Goal: Task Accomplishment & Management: Manage account settings

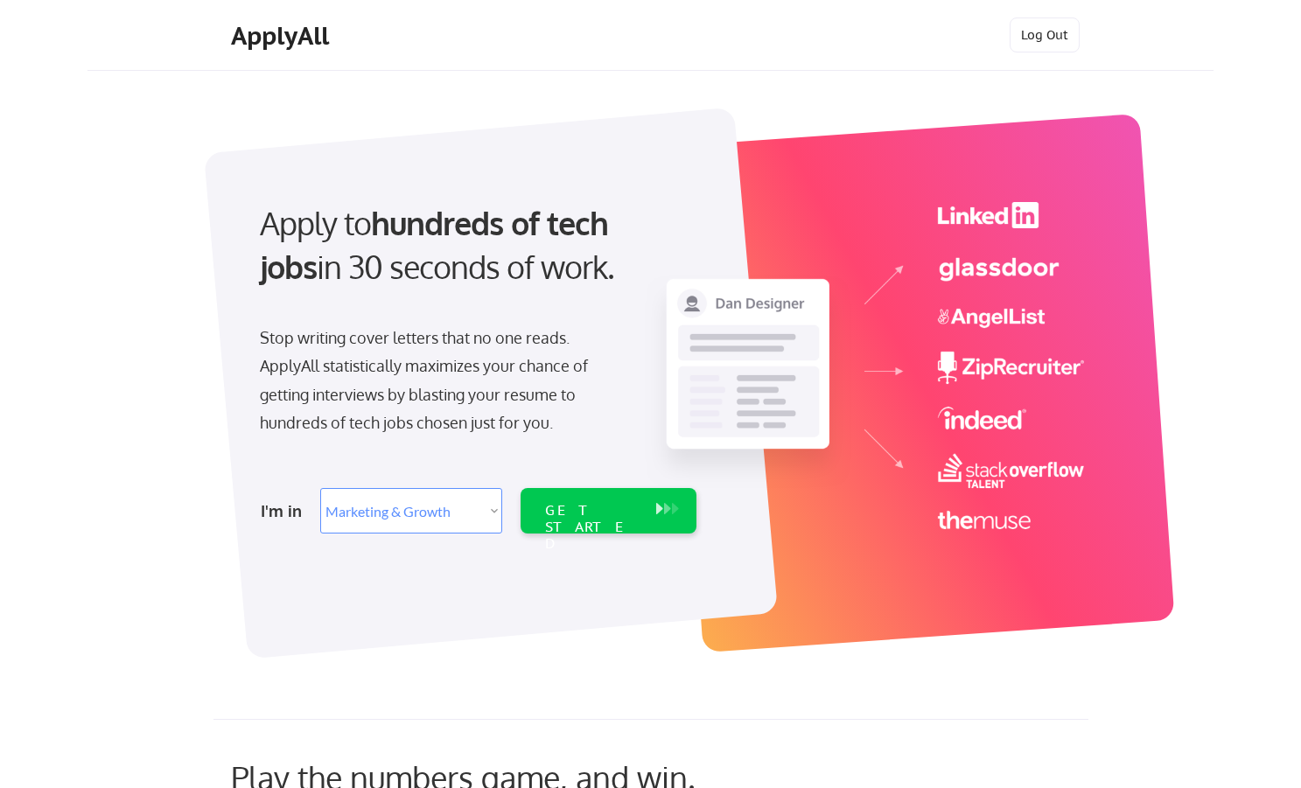
select select ""marketing___comms""
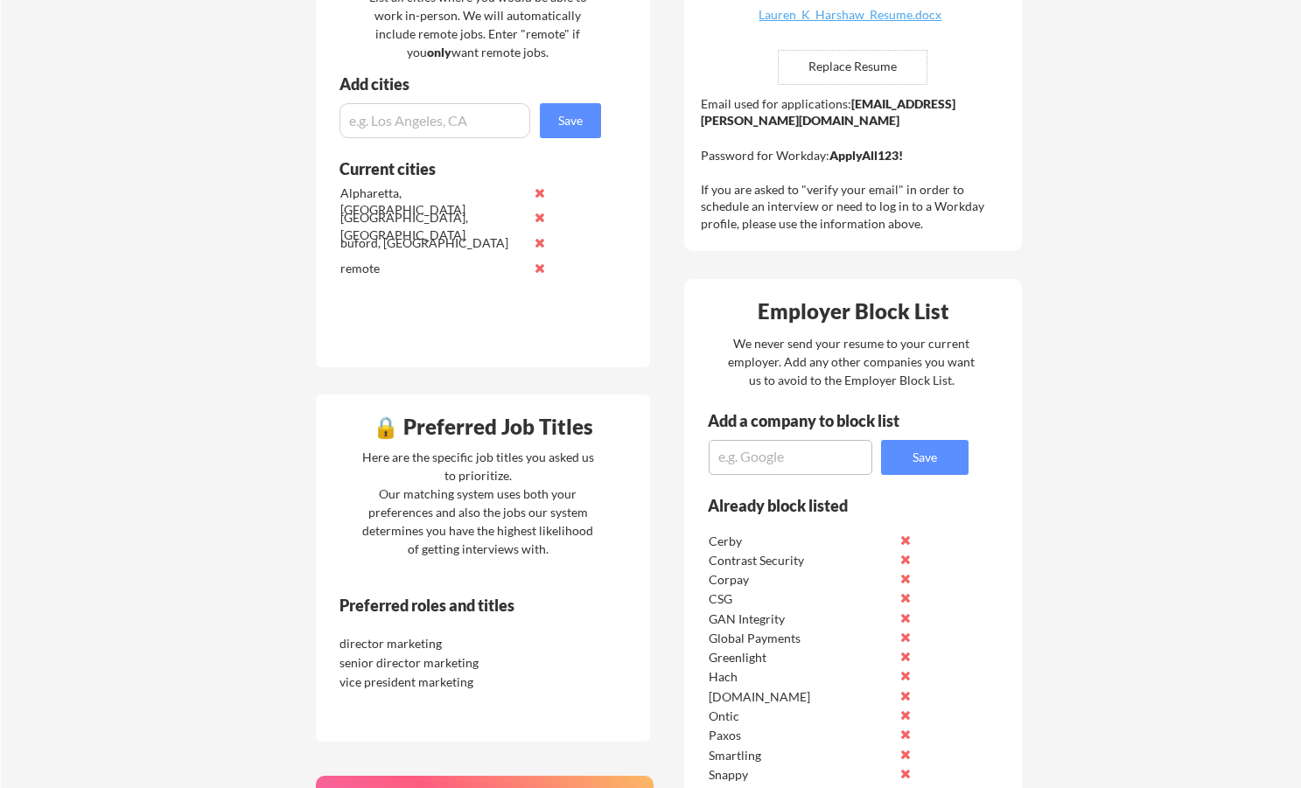
scroll to position [638, 0]
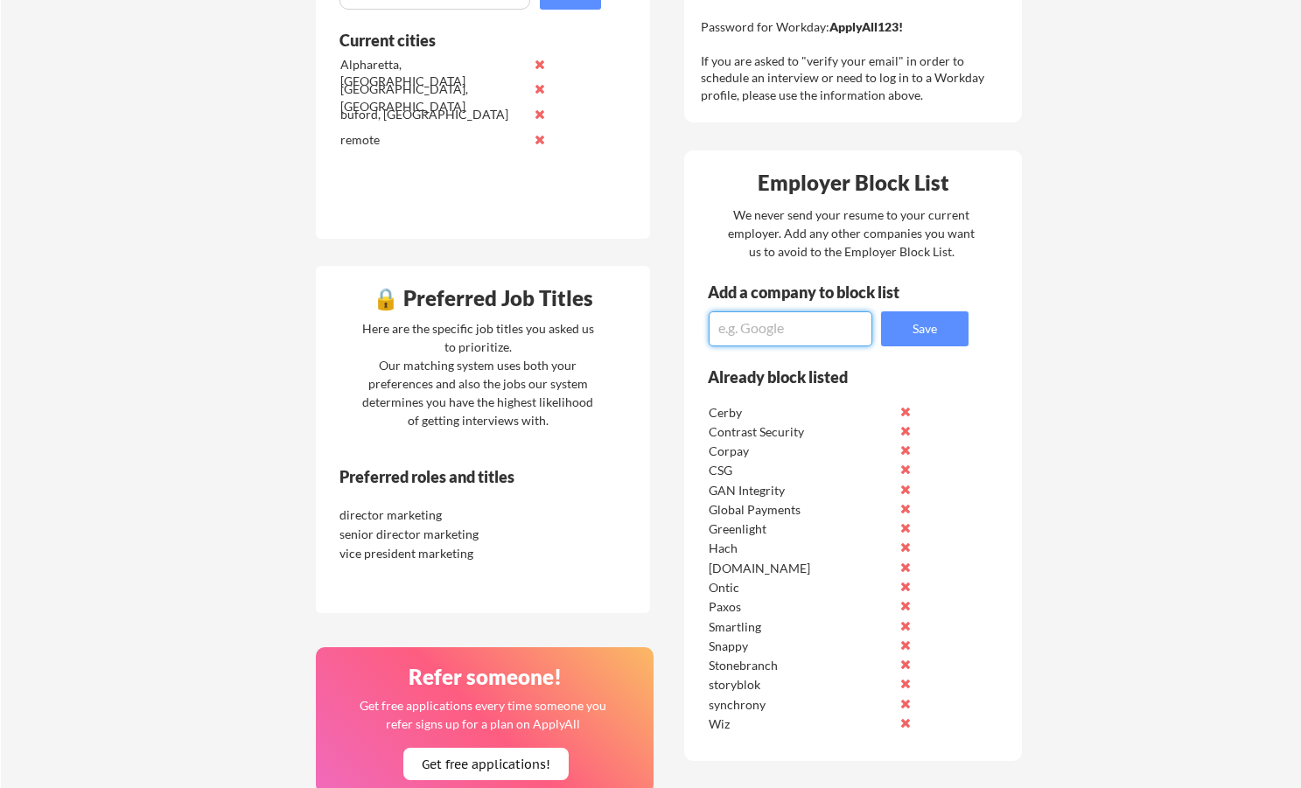
click at [783, 334] on textarea at bounding box center [791, 328] width 164 height 35
type textarea "Geotab"
drag, startPoint x: 923, startPoint y: 332, endPoint x: 988, endPoint y: 339, distance: 65.1
click at [923, 332] on button "Save" at bounding box center [924, 328] width 87 height 35
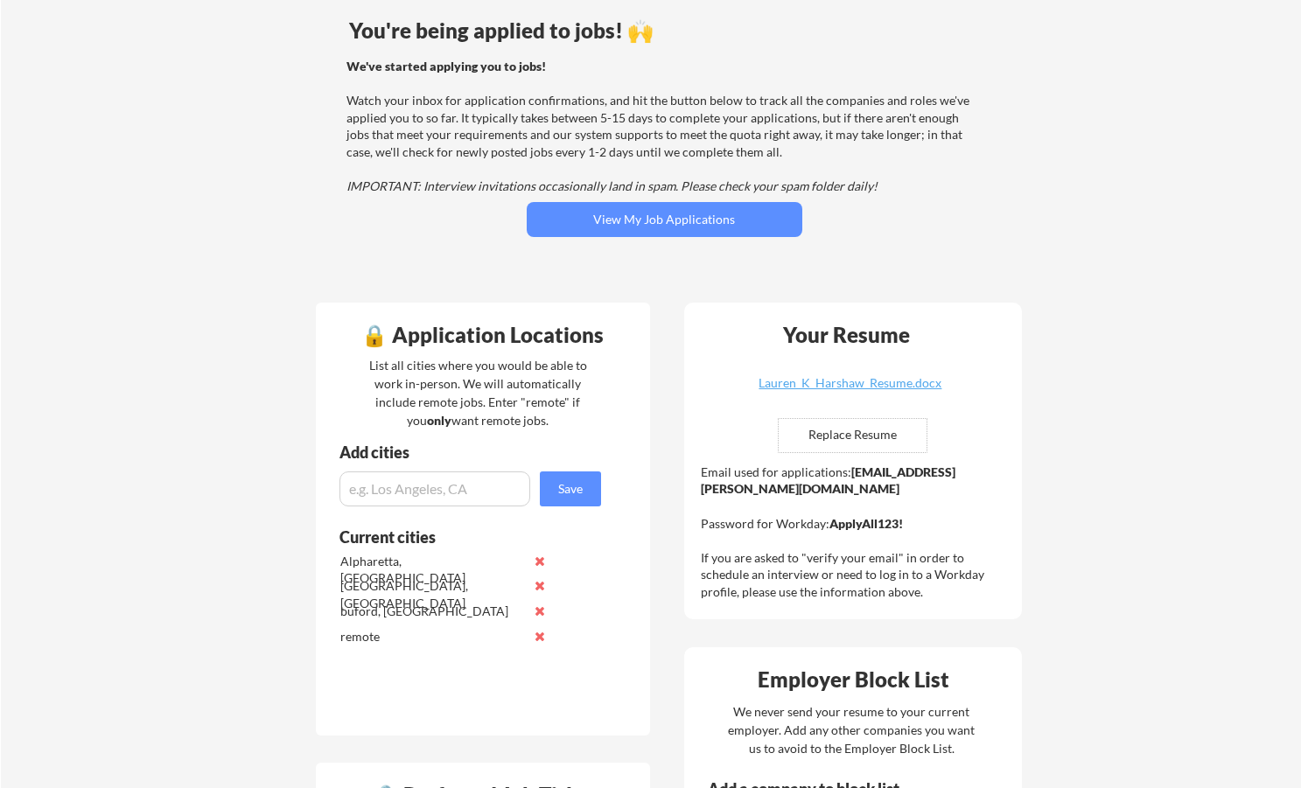
scroll to position [142, 0]
